Goal: Task Accomplishment & Management: Use online tool/utility

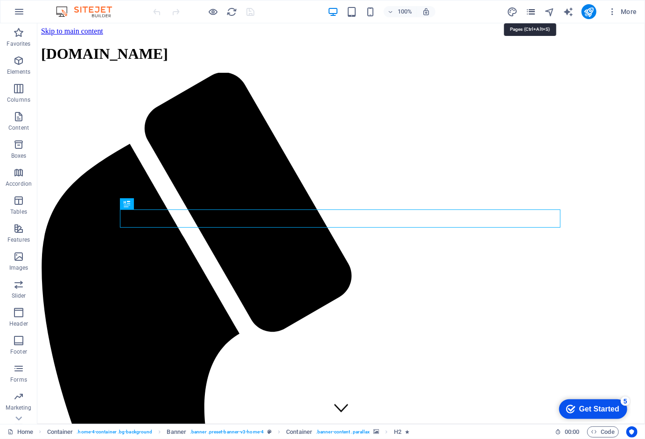
click at [533, 11] on icon "pages" at bounding box center [531, 12] width 11 height 11
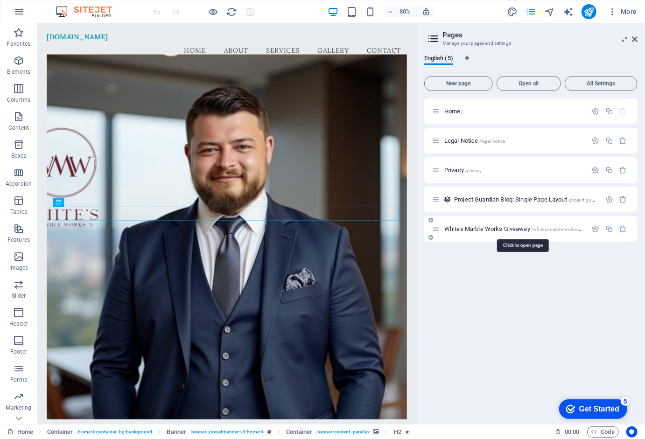
click at [491, 230] on span "Whites Marble Works Giveaway /whites-marble-works-giveaway" at bounding box center [522, 229] width 154 height 7
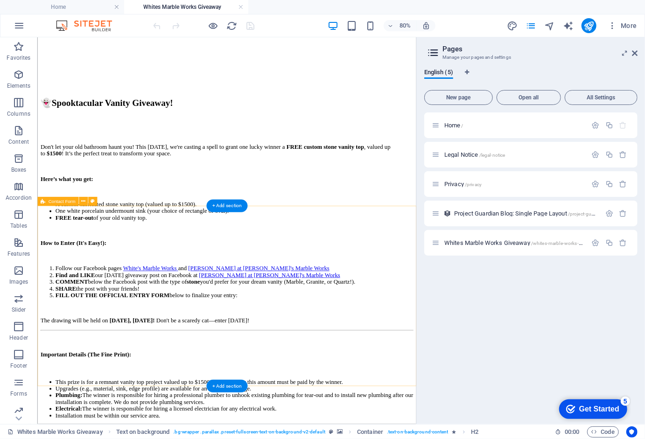
scroll to position [572, 0]
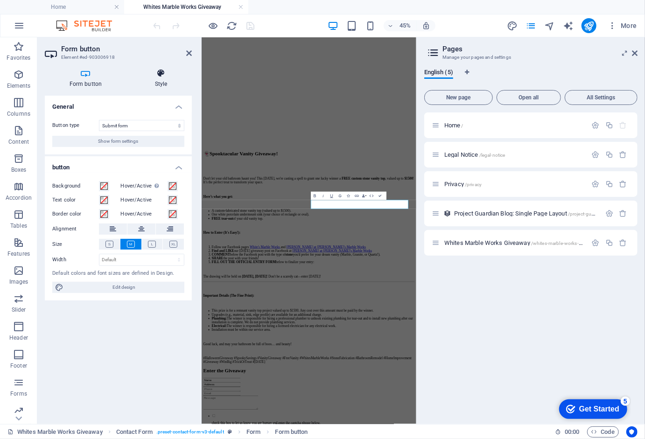
click at [156, 72] on icon at bounding box center [161, 73] width 62 height 9
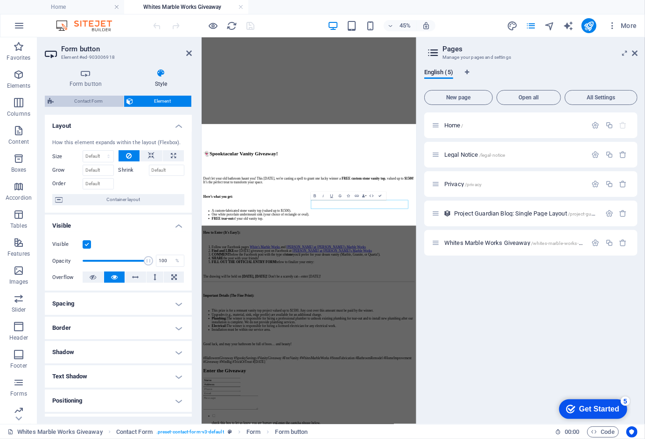
click at [104, 100] on span "Contact Form" at bounding box center [89, 101] width 64 height 11
select select "rem"
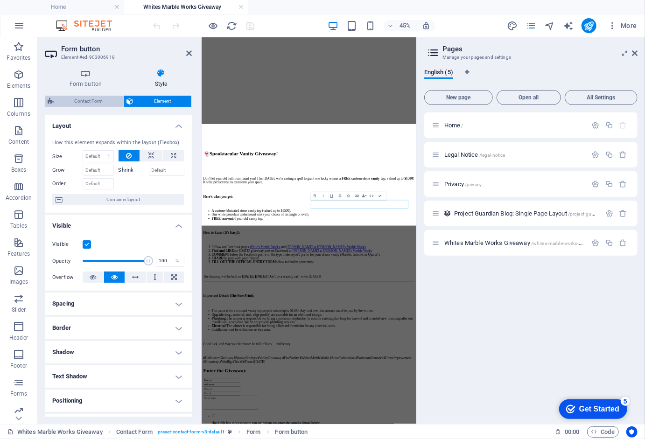
select select "rem"
select select "px"
select select "preset-contact-form-v3-default"
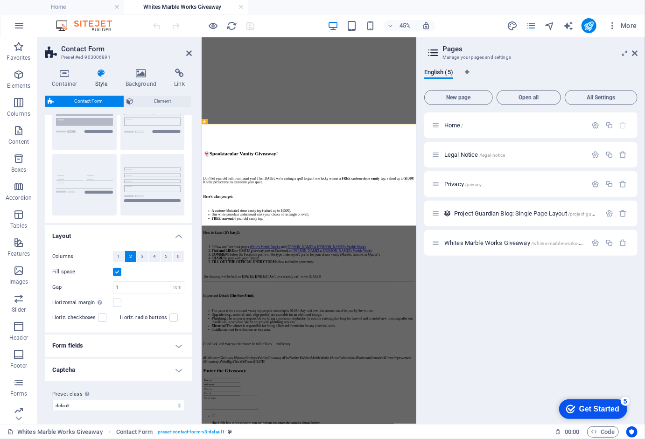
scroll to position [50, 0]
click at [157, 341] on h4 "Form fields" at bounding box center [118, 346] width 147 height 22
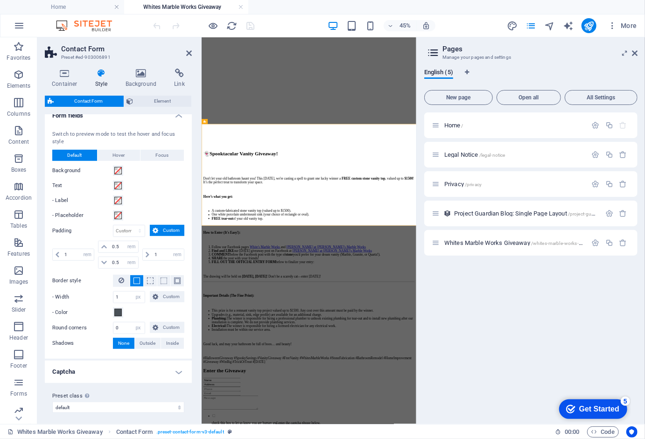
scroll to position [280, 0]
click at [140, 372] on h4 "Captcha" at bounding box center [118, 372] width 147 height 22
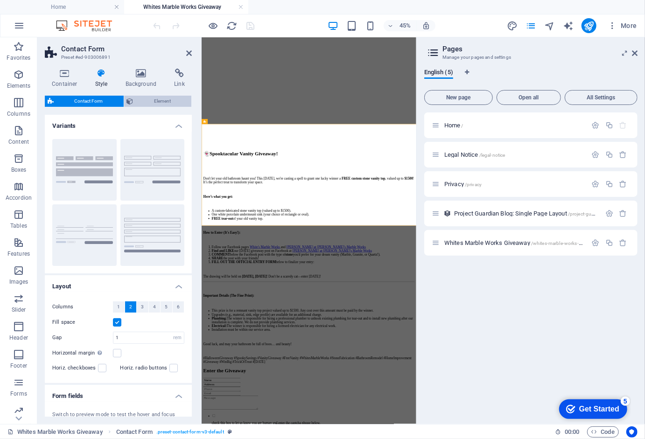
scroll to position [0, 0]
click at [160, 103] on span "Element" at bounding box center [162, 101] width 53 height 11
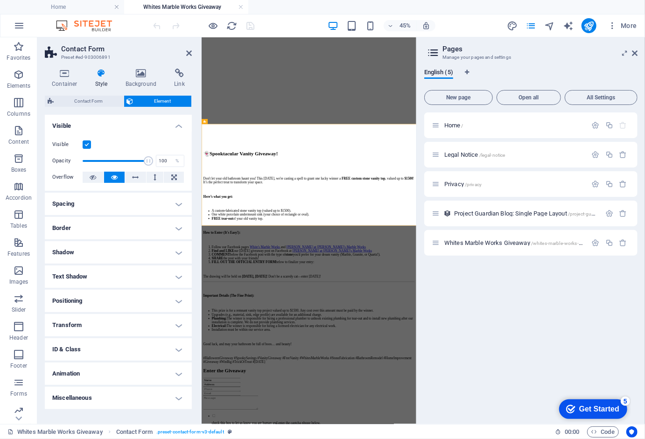
click at [98, 343] on h4 "ID & Class" at bounding box center [118, 350] width 147 height 22
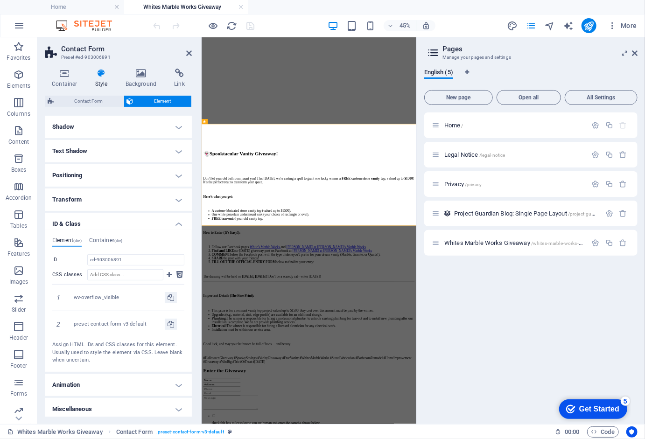
click at [98, 405] on h4 "Miscellaneous" at bounding box center [118, 409] width 147 height 22
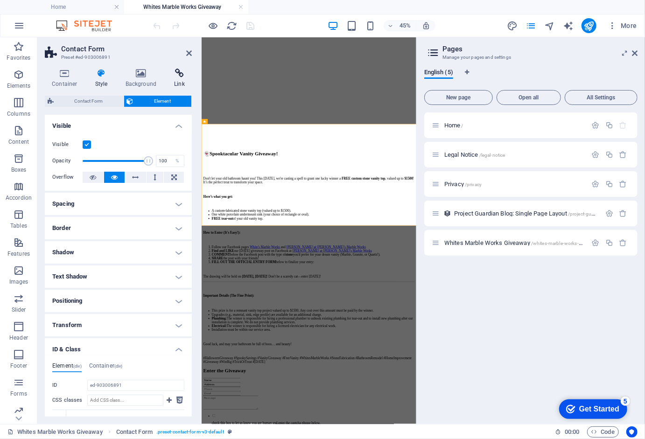
click at [181, 71] on icon at bounding box center [179, 73] width 25 height 9
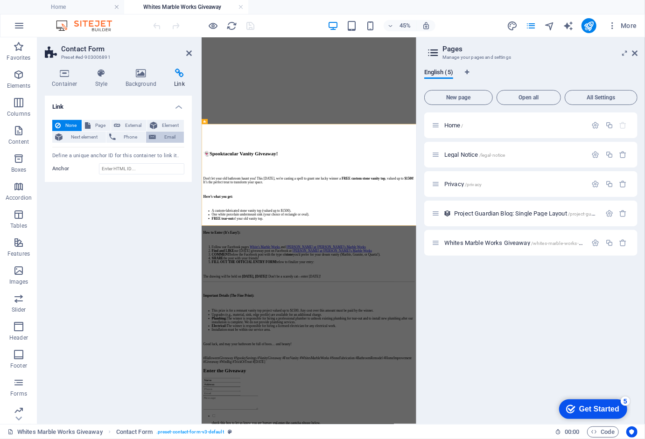
click at [170, 134] on span "Email" at bounding box center [170, 137] width 22 height 11
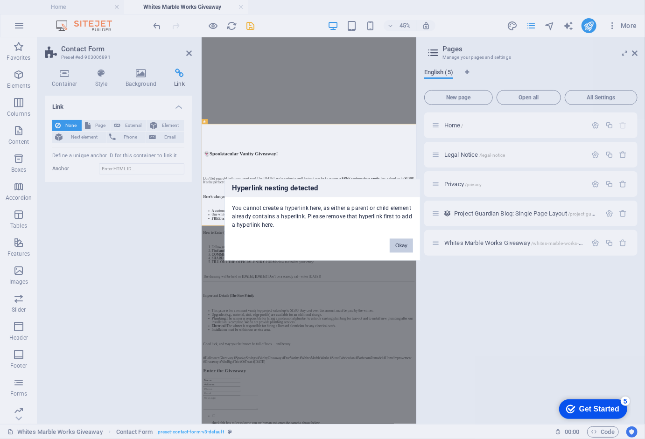
click at [397, 242] on button "Okay" at bounding box center [401, 246] width 23 height 14
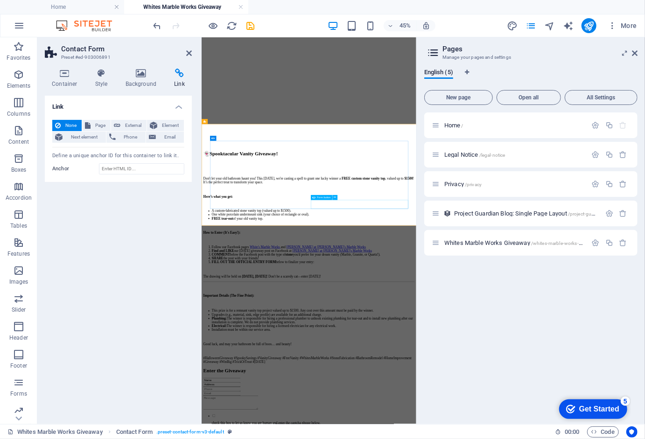
click at [334, 197] on icon at bounding box center [335, 198] width 2 height 4
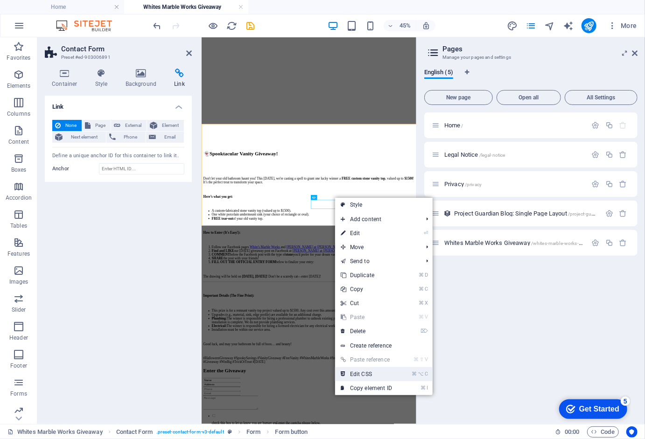
click at [375, 375] on link "⌘ ⌥ C Edit CSS" at bounding box center [366, 375] width 63 height 14
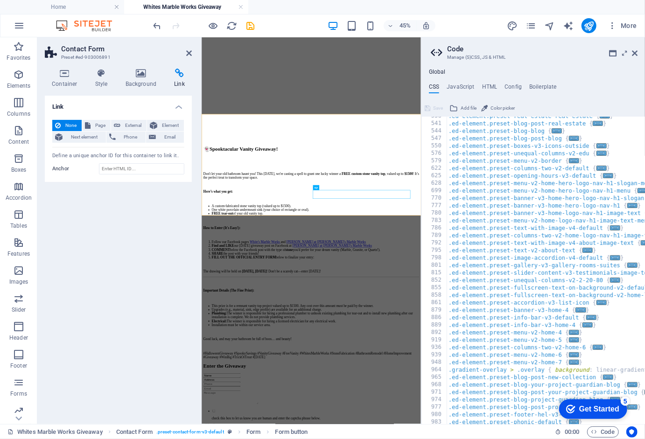
scroll to position [0, 52]
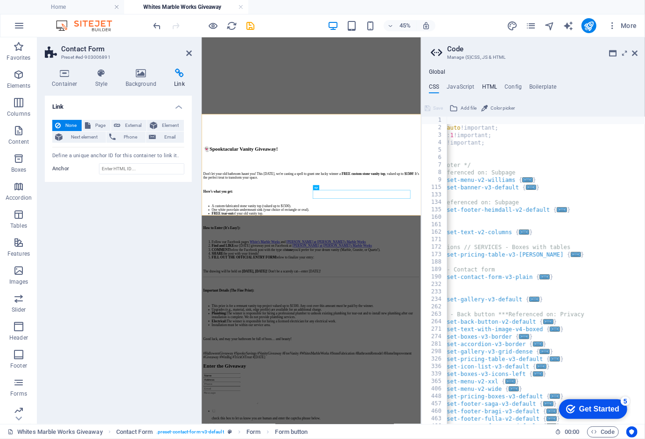
click at [491, 88] on h4 "HTML" at bounding box center [489, 89] width 15 height 10
type textarea "<a href="#main-content" class="wv-link-content button">Skip to main content</a>"
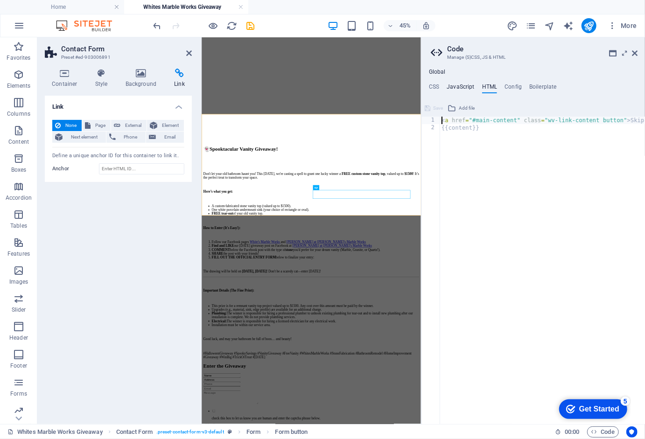
click at [462, 88] on h4 "JavaScript" at bounding box center [461, 89] width 28 height 10
type textarea "/* JS for preset "Menu V2" */"
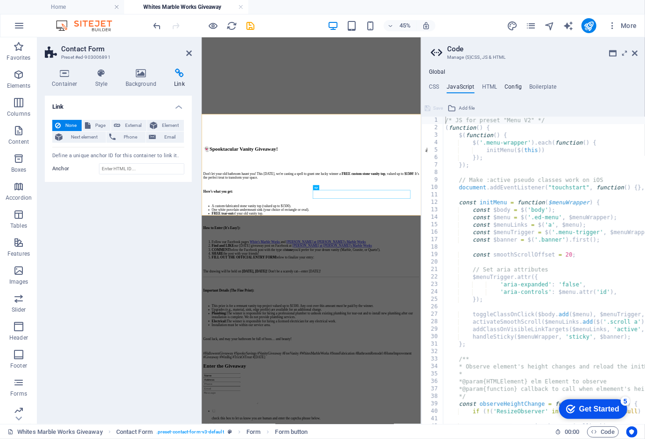
click at [511, 86] on h4 "Config" at bounding box center [513, 89] width 17 height 10
type textarea "$color-background: #E9ECEF;"
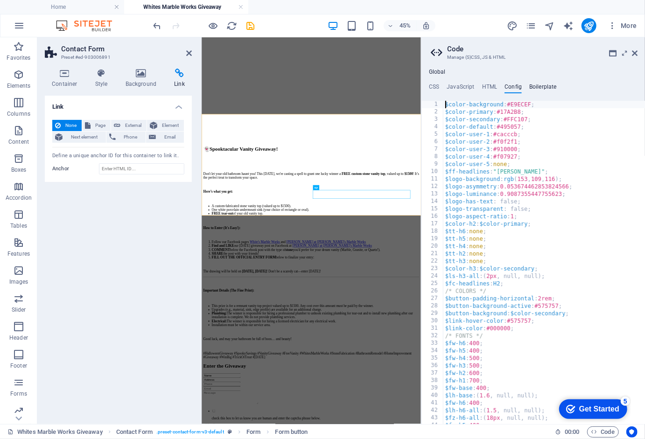
click at [539, 86] on h4 "Boilerplate" at bounding box center [544, 89] width 28 height 10
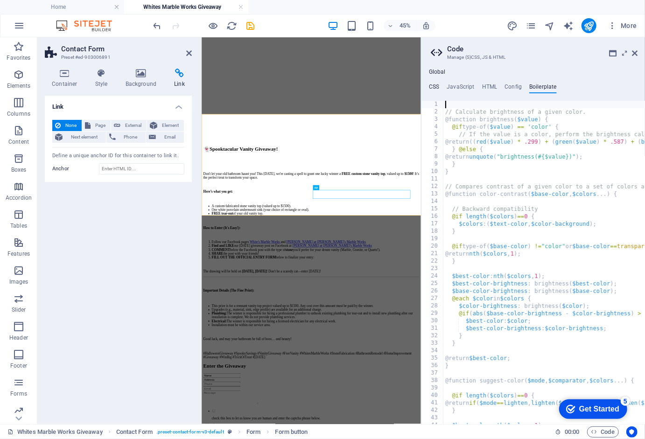
click at [434, 87] on h4 "CSS" at bounding box center [434, 89] width 10 height 10
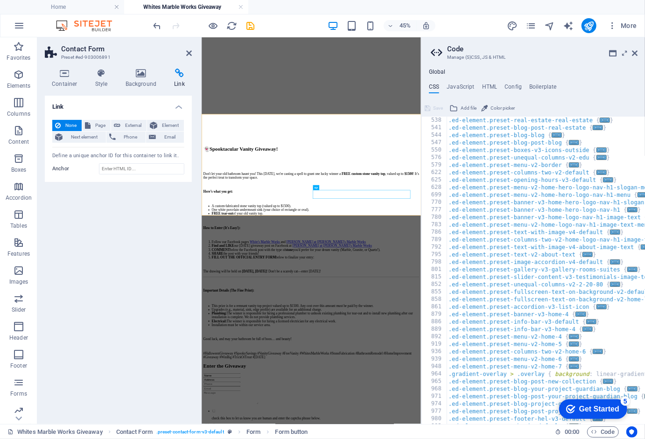
scroll to position [0, 0]
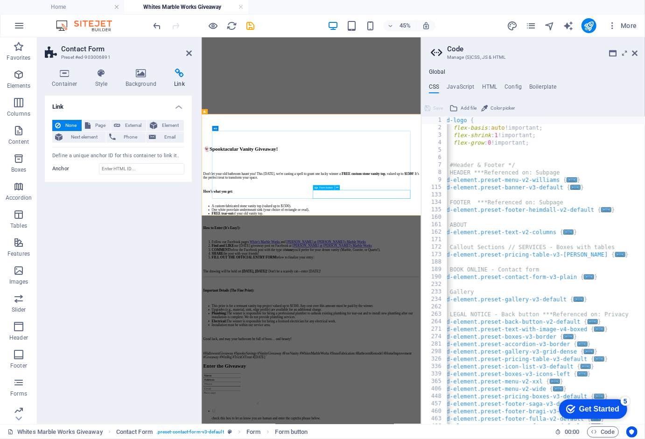
click at [317, 189] on icon at bounding box center [316, 187] width 3 height 5
click at [339, 188] on button at bounding box center [337, 187] width 5 height 5
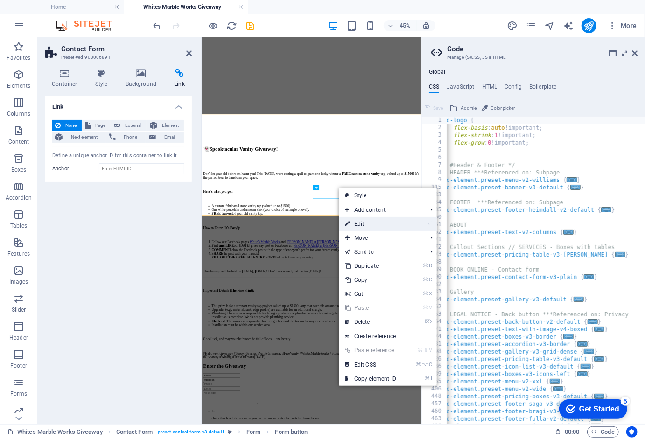
click at [385, 223] on link "⏎ Edit" at bounding box center [371, 224] width 63 height 14
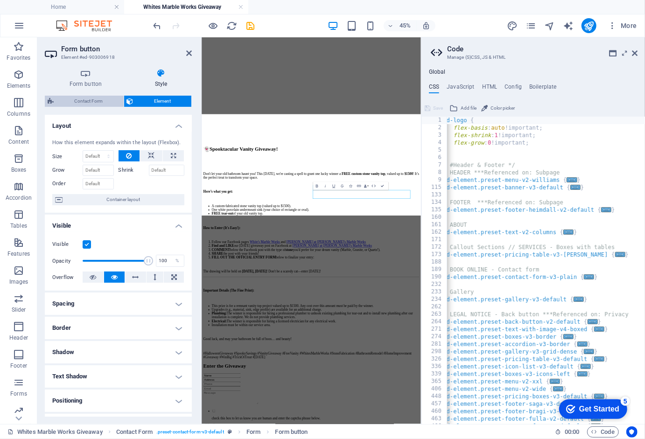
click at [100, 102] on span "Contact Form" at bounding box center [89, 101] width 64 height 11
select select "rem"
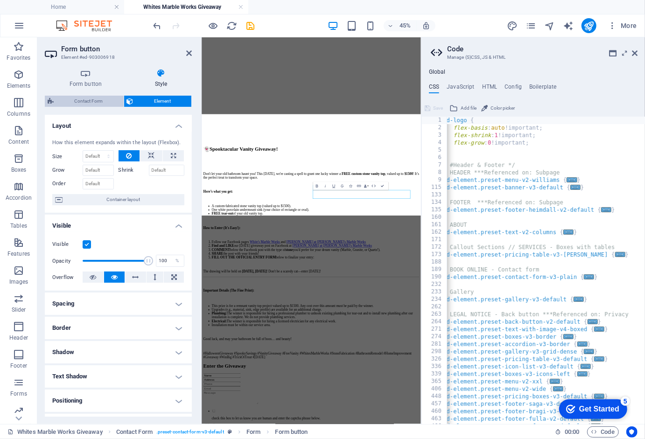
select select "rem"
select select "px"
select select "rem"
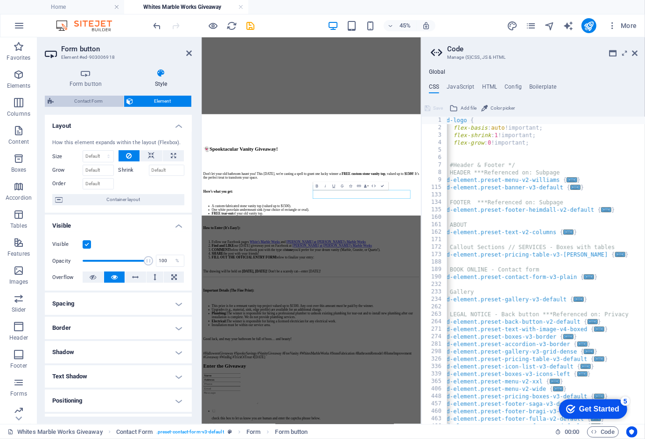
select select "preset-contact-form-v3-default"
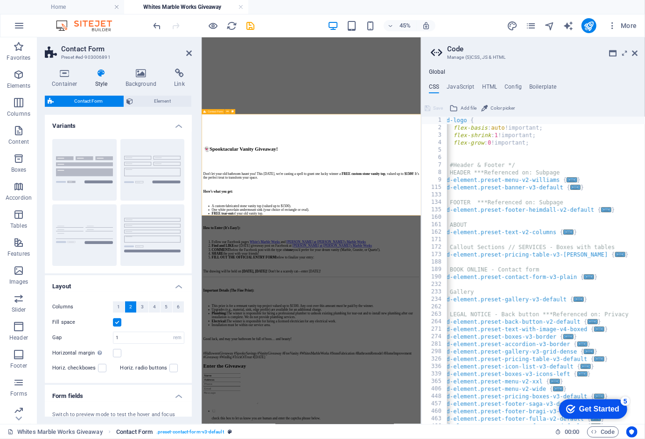
click at [208, 431] on span ". preset-contact-form-v3-default" at bounding box center [190, 432] width 68 height 11
click at [188, 429] on span ". preset-contact-form-v3-default" at bounding box center [190, 432] width 68 height 11
click at [155, 99] on span "Element" at bounding box center [162, 101] width 53 height 11
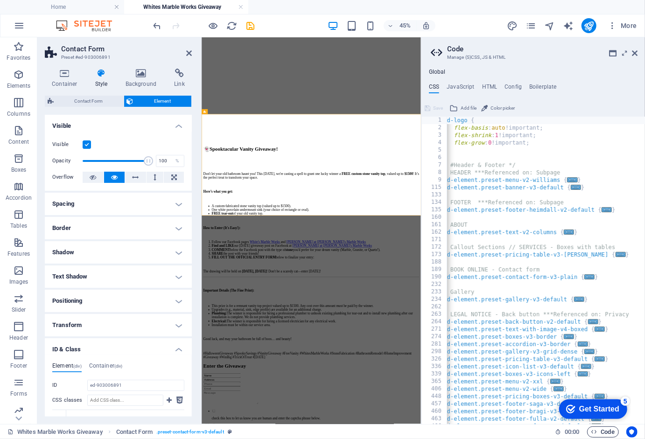
click at [601, 431] on span "Code" at bounding box center [603, 432] width 23 height 11
click at [532, 24] on icon "pages" at bounding box center [531, 26] width 11 height 11
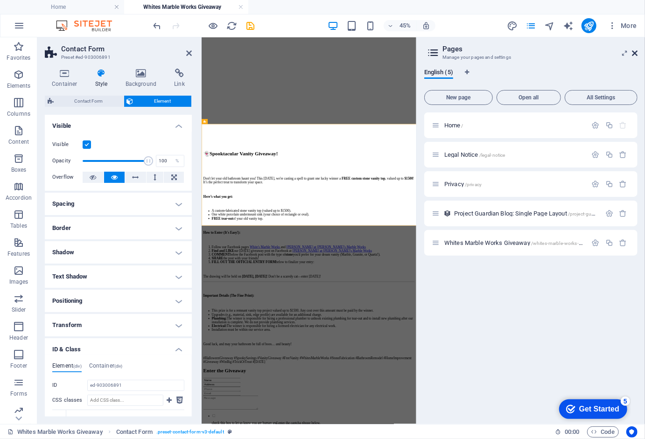
click at [637, 51] on icon at bounding box center [635, 53] width 6 height 7
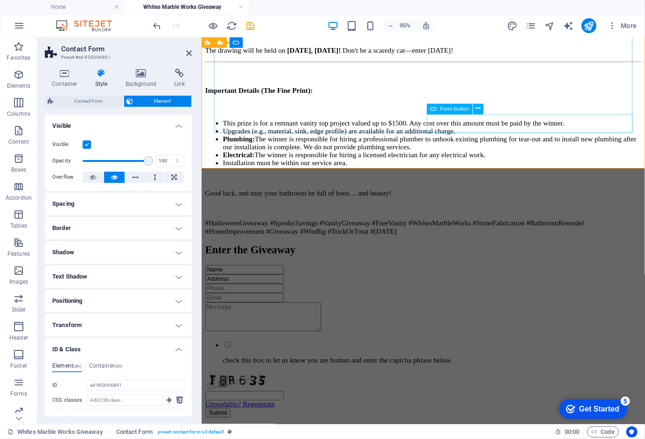
click at [559, 428] on div "Submit" at bounding box center [435, 433] width 460 height 10
click at [477, 110] on icon at bounding box center [478, 109] width 5 height 9
click at [432, 111] on icon at bounding box center [434, 109] width 6 height 11
click at [444, 108] on span "Form button" at bounding box center [454, 108] width 28 height 5
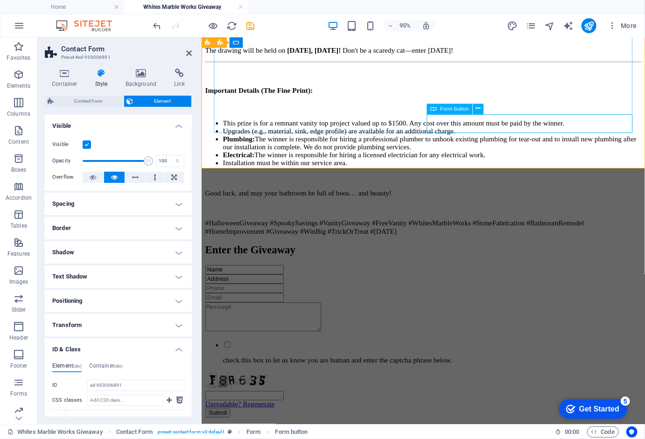
click at [444, 108] on span "Form button" at bounding box center [454, 108] width 28 height 5
click at [480, 107] on icon at bounding box center [478, 109] width 5 height 9
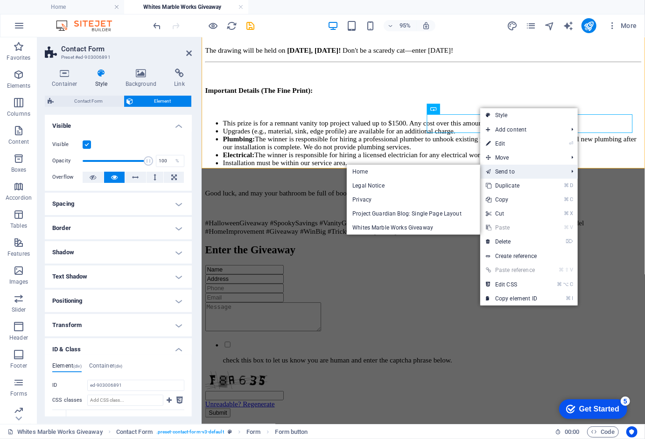
click at [505, 169] on link "Send to" at bounding box center [523, 172] width 84 height 14
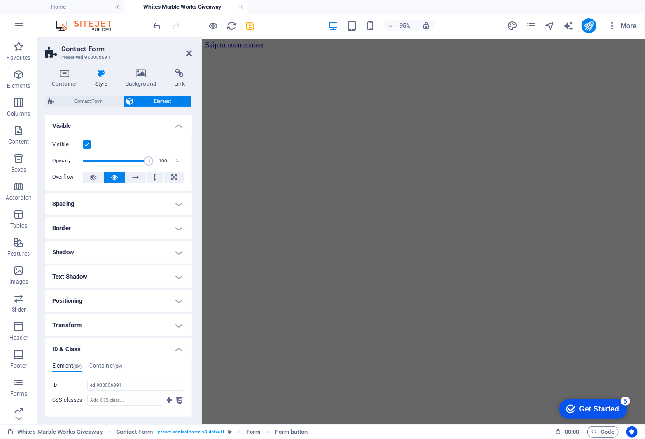
scroll to position [-1, 0]
click at [629, 26] on span "More" at bounding box center [622, 25] width 29 height 9
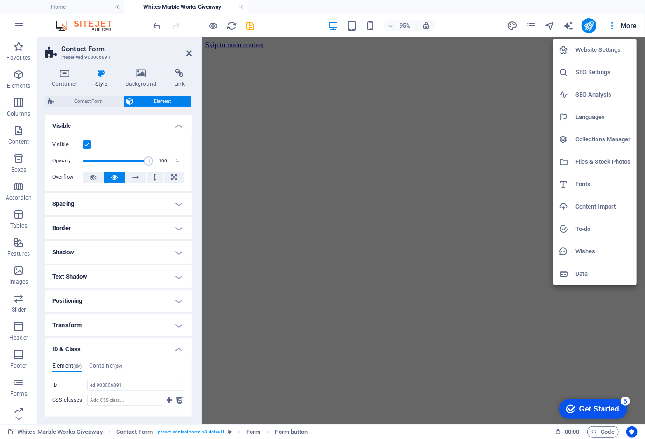
click at [613, 46] on h6 "Website Settings" at bounding box center [604, 49] width 56 height 11
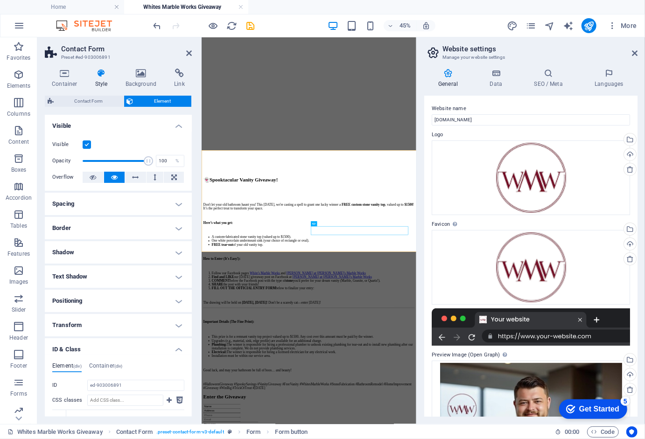
scroll to position [0, 0]
click at [497, 77] on icon at bounding box center [496, 73] width 41 height 9
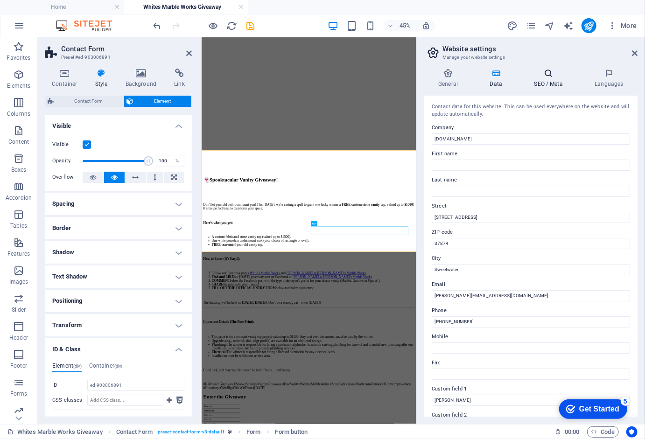
click at [549, 70] on icon at bounding box center [548, 73] width 57 height 9
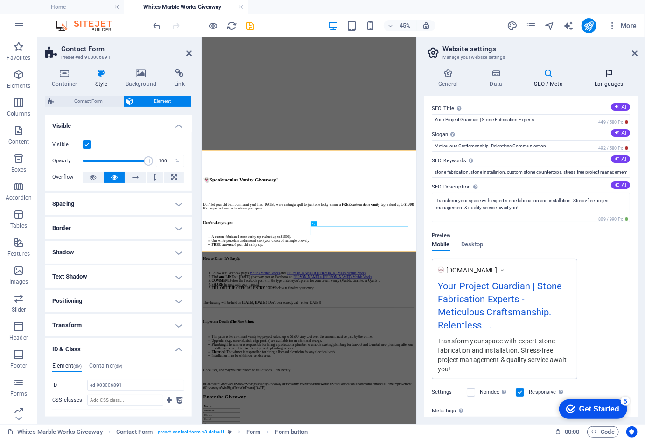
click at [607, 74] on icon at bounding box center [609, 73] width 57 height 9
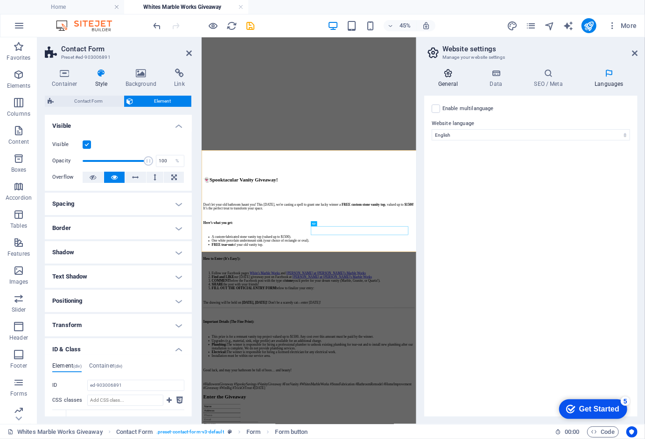
click at [450, 76] on icon at bounding box center [449, 73] width 48 height 9
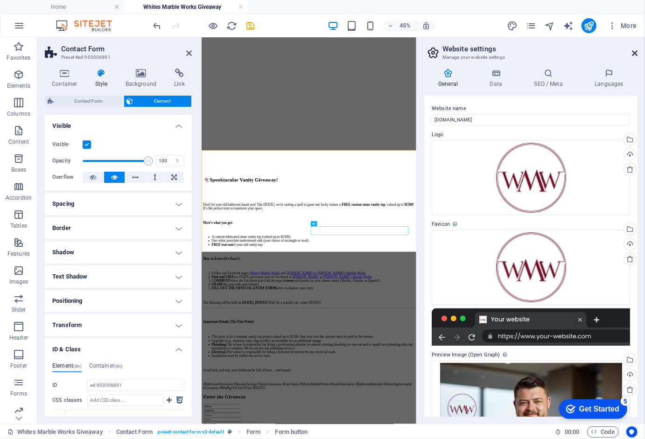
click at [633, 52] on icon at bounding box center [635, 53] width 6 height 7
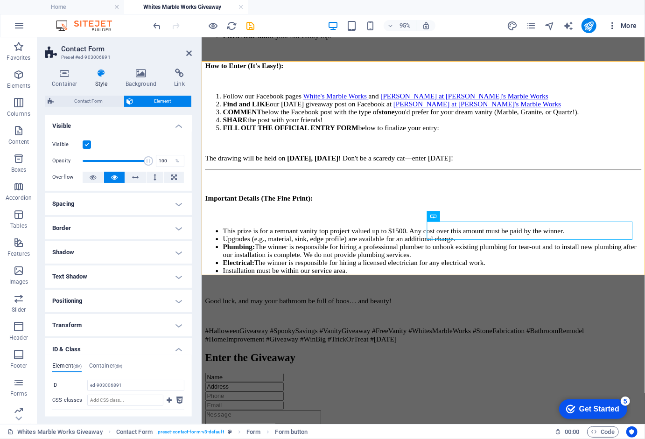
click at [627, 23] on span "More" at bounding box center [622, 25] width 29 height 9
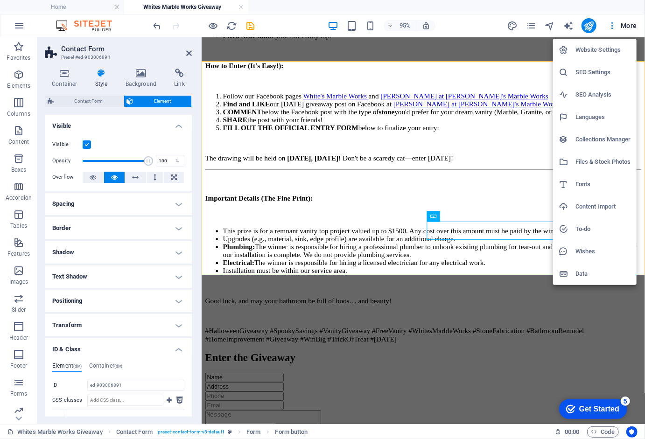
click at [601, 271] on h6 "Data" at bounding box center [604, 274] width 56 height 11
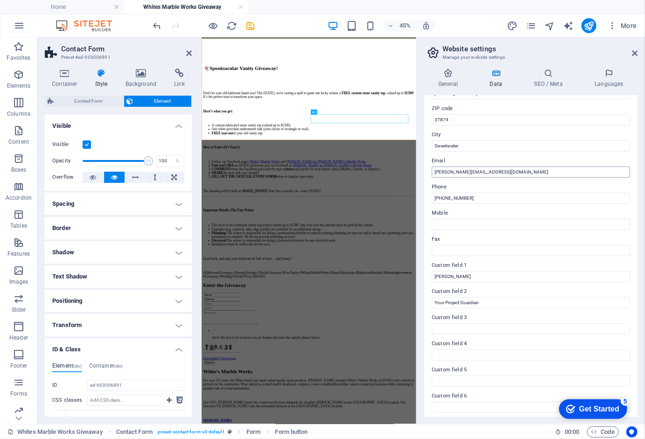
scroll to position [123, 0]
click at [634, 51] on icon at bounding box center [635, 53] width 6 height 7
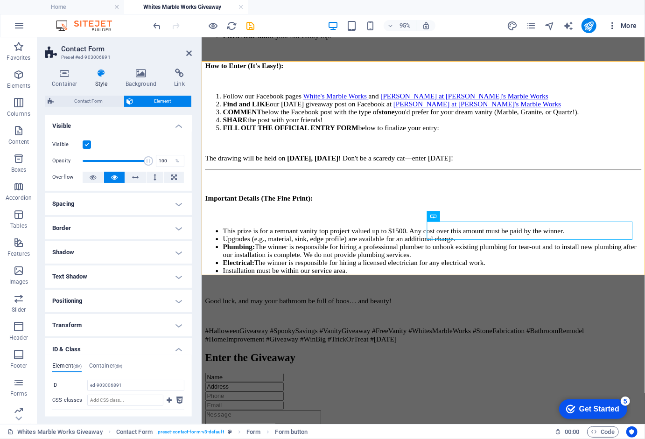
click at [627, 23] on span "More" at bounding box center [622, 25] width 29 height 9
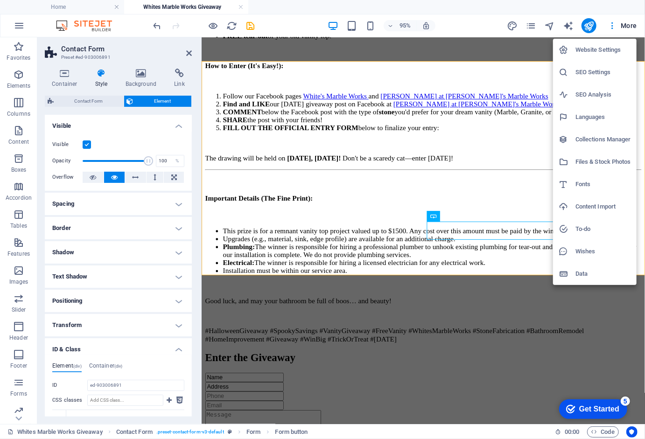
click at [612, 23] on div at bounding box center [322, 219] width 645 height 439
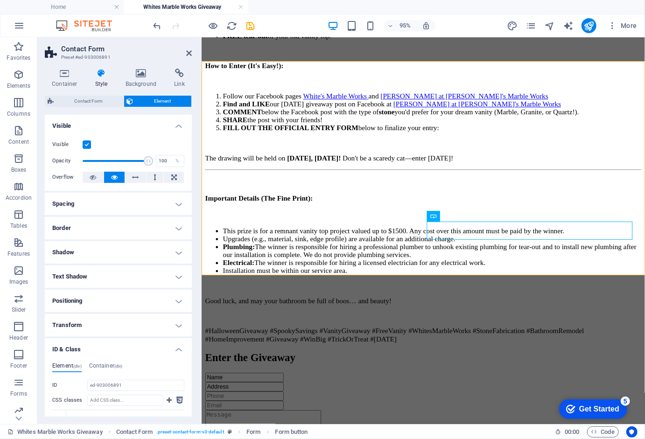
click at [612, 23] on icon "button" at bounding box center [612, 25] width 9 height 9
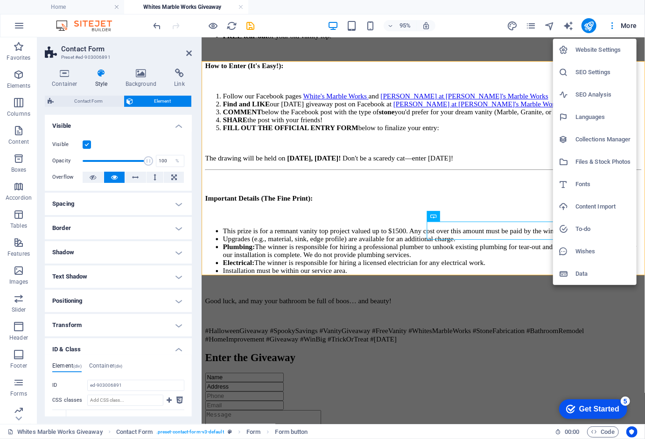
click at [612, 23] on div at bounding box center [322, 219] width 645 height 439
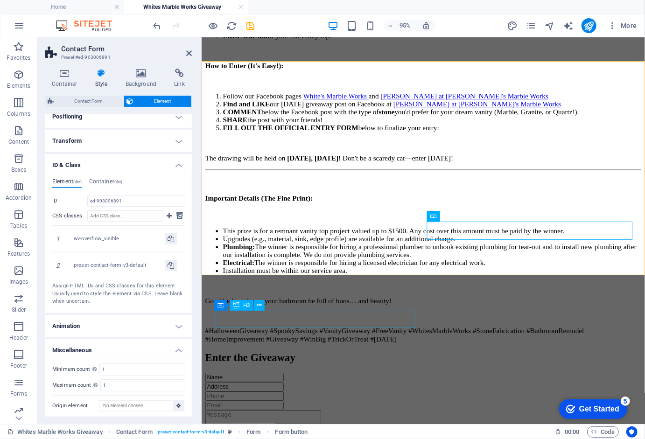
scroll to position [184, 0]
click at [108, 181] on h4 "Container (div)" at bounding box center [106, 184] width 34 height 10
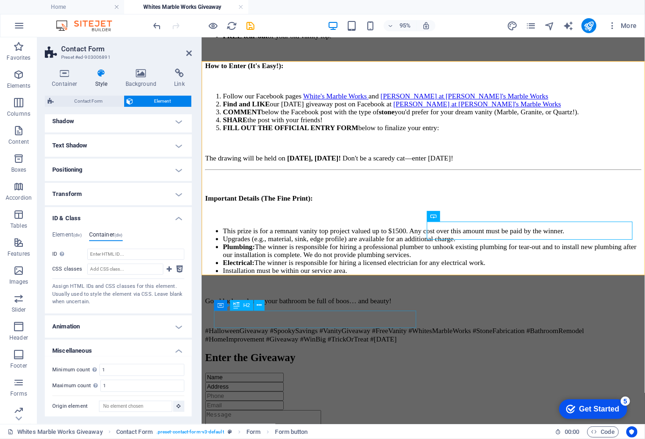
click at [70, 228] on div "Element (div) Container (div) ID ed-903006891 CSS classes 1 wv-overflow_visible…" at bounding box center [118, 269] width 147 height 90
click at [70, 233] on h4 "Element (div)" at bounding box center [66, 237] width 29 height 10
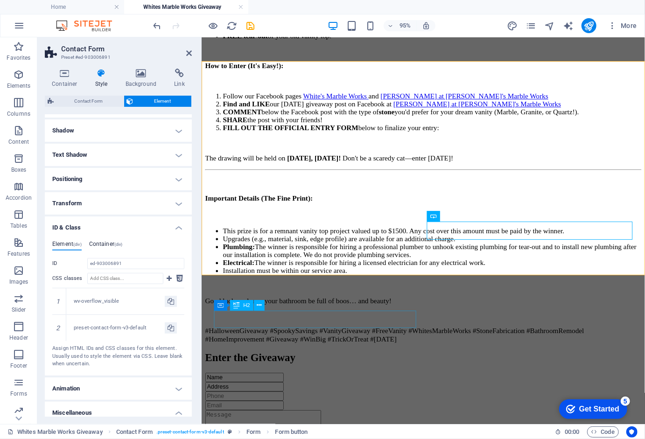
scroll to position [116, 0]
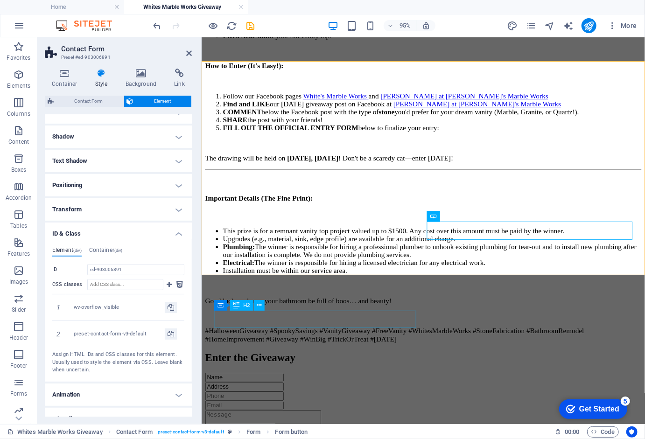
click at [117, 204] on h4 "Transform" at bounding box center [118, 209] width 147 height 22
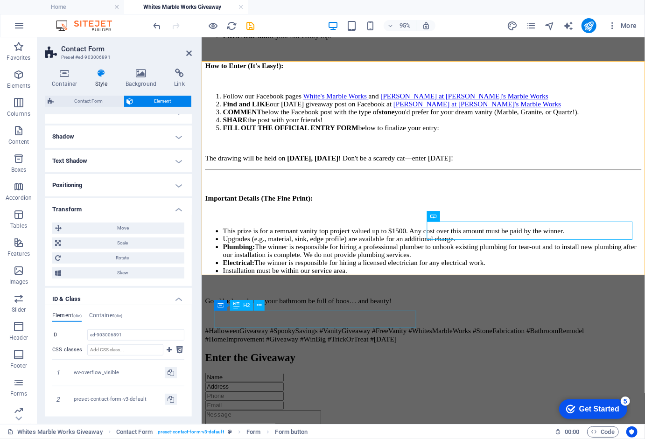
click at [119, 182] on h4 "Positioning" at bounding box center [118, 185] width 147 height 22
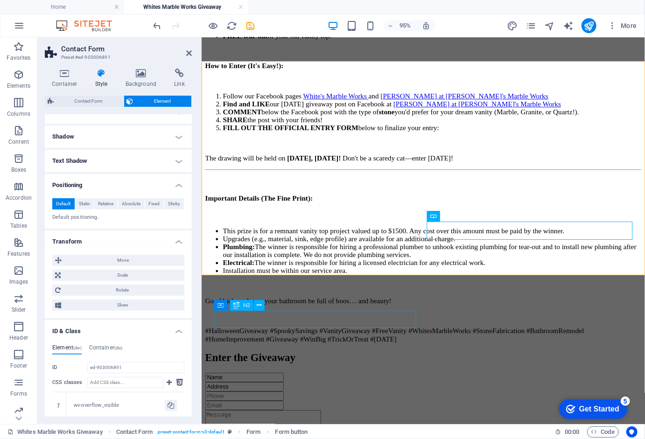
click at [117, 132] on h4 "Shadow" at bounding box center [118, 137] width 147 height 22
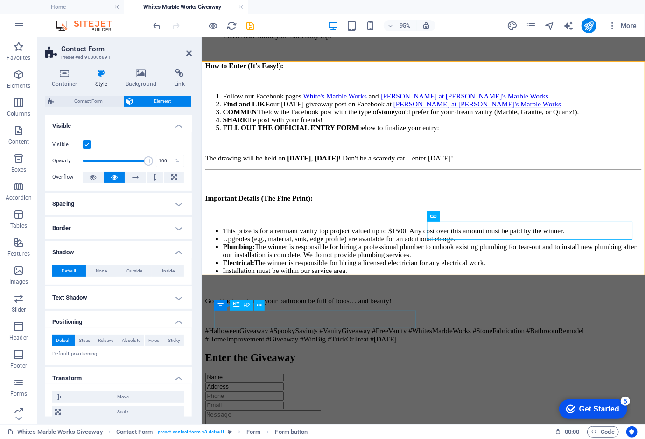
scroll to position [0, 0]
click at [93, 100] on span "Contact Form" at bounding box center [89, 101] width 64 height 11
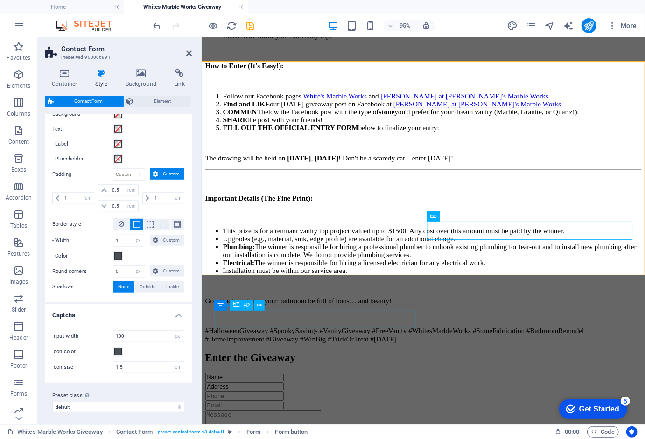
scroll to position [337, 0]
click at [18, 387] on icon "button" at bounding box center [18, 382] width 11 height 11
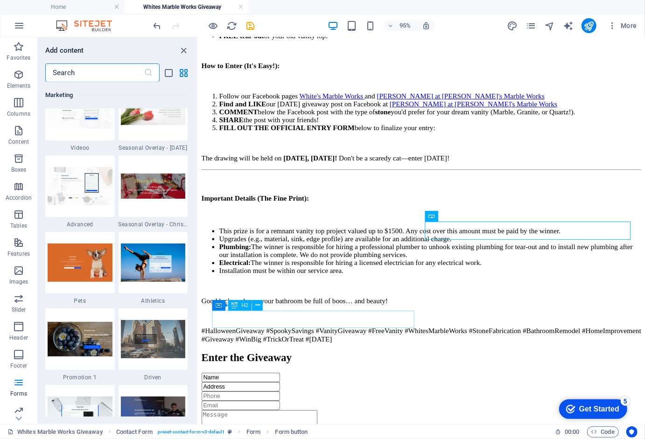
scroll to position [7932, 0]
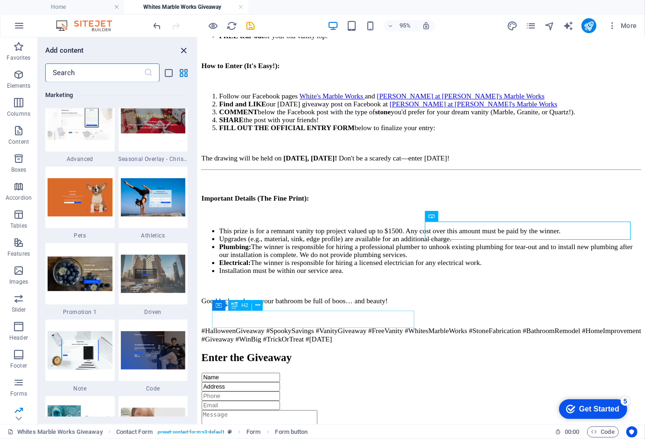
click at [185, 50] on icon "close panel" at bounding box center [184, 50] width 11 height 11
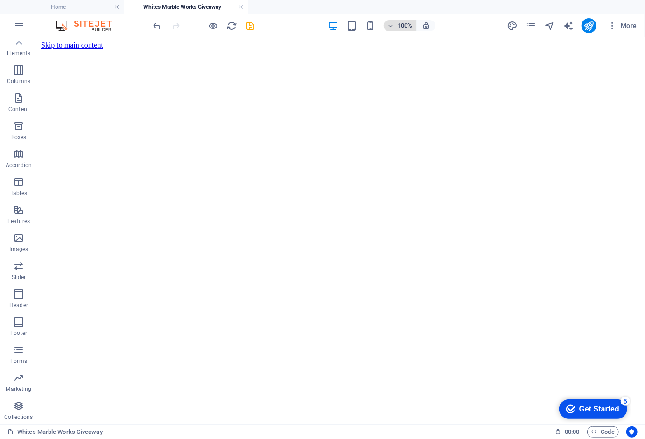
scroll to position [0, 0]
